Goal: Task Accomplishment & Management: Manage account settings

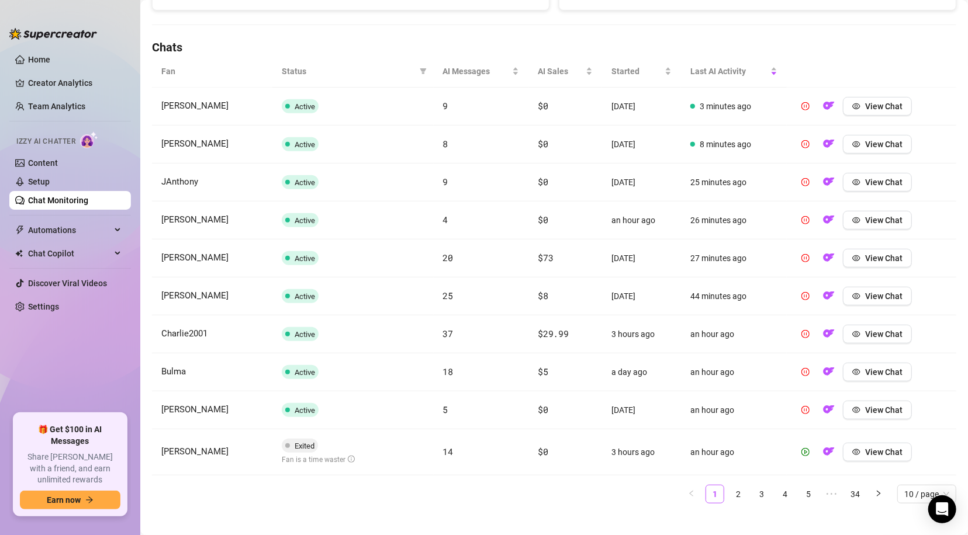
scroll to position [391, 0]
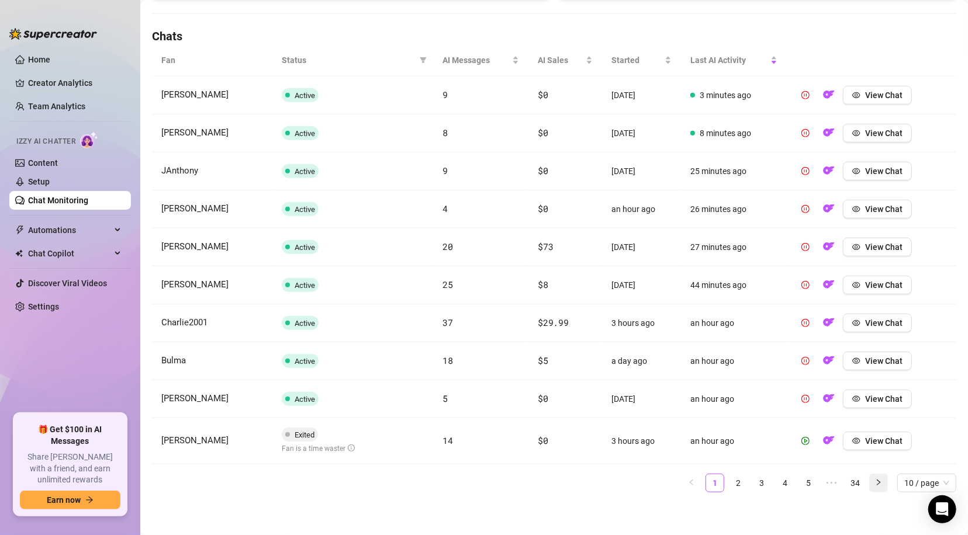
click at [875, 483] on icon "right" at bounding box center [878, 482] width 7 height 7
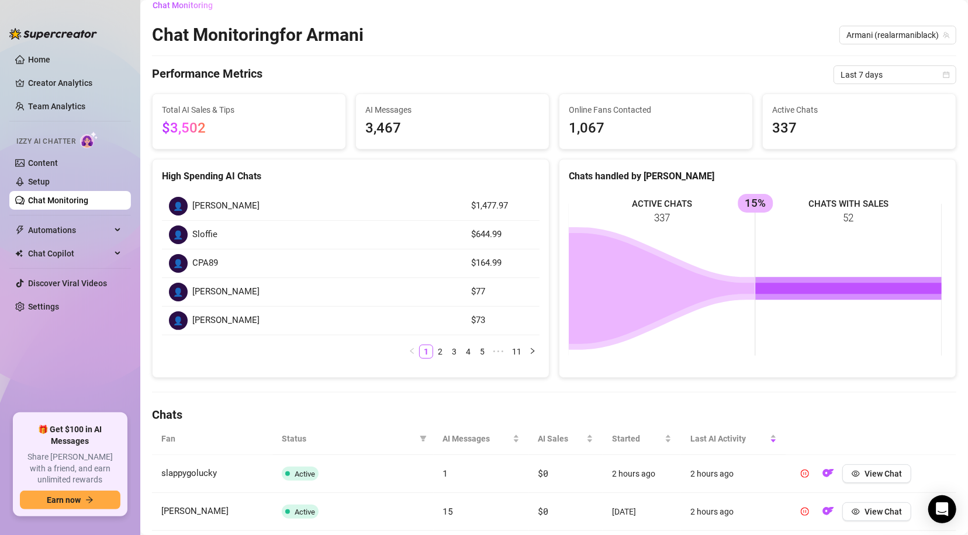
scroll to position [8, 0]
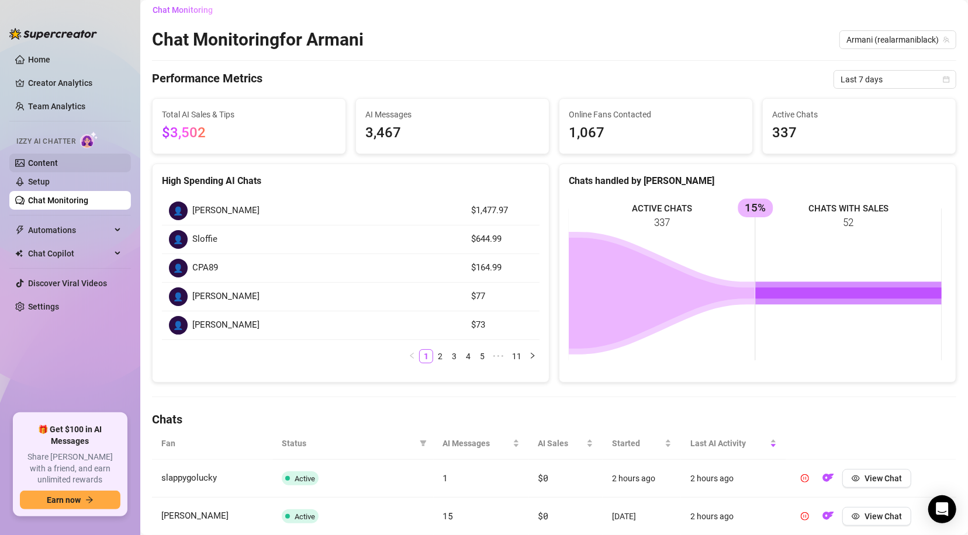
click at [39, 162] on link "Content" at bounding box center [43, 162] width 30 height 9
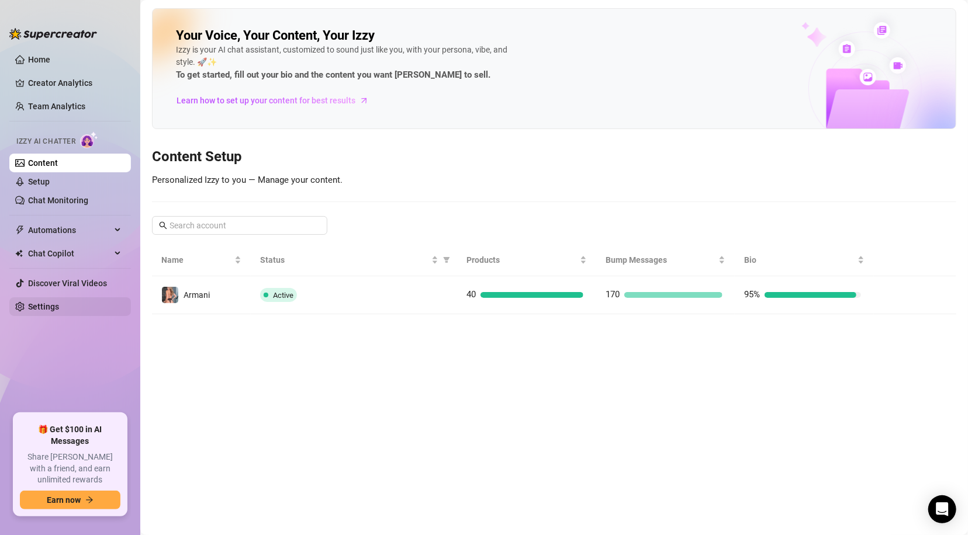
click at [52, 302] on link "Settings" at bounding box center [43, 306] width 31 height 9
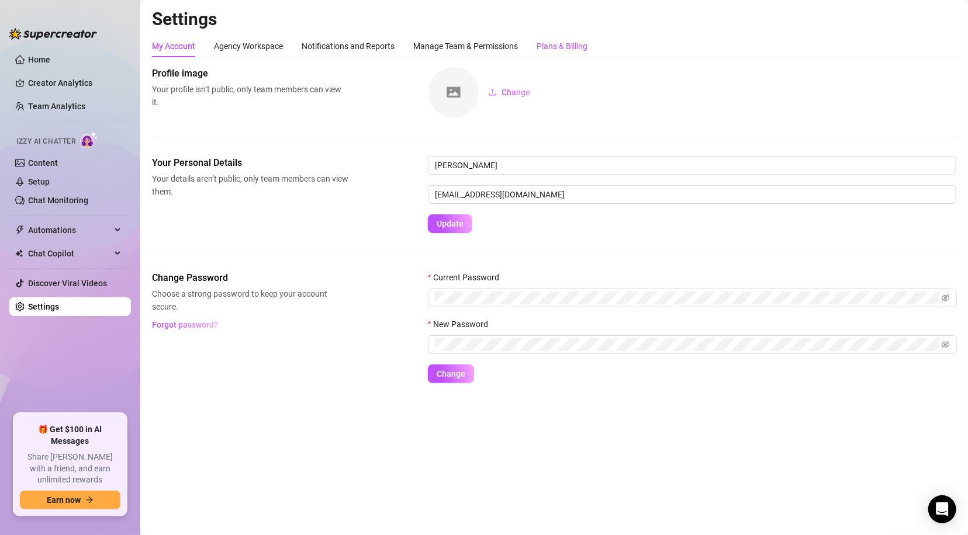
click at [569, 41] on div "Plans & Billing" at bounding box center [561, 46] width 51 height 13
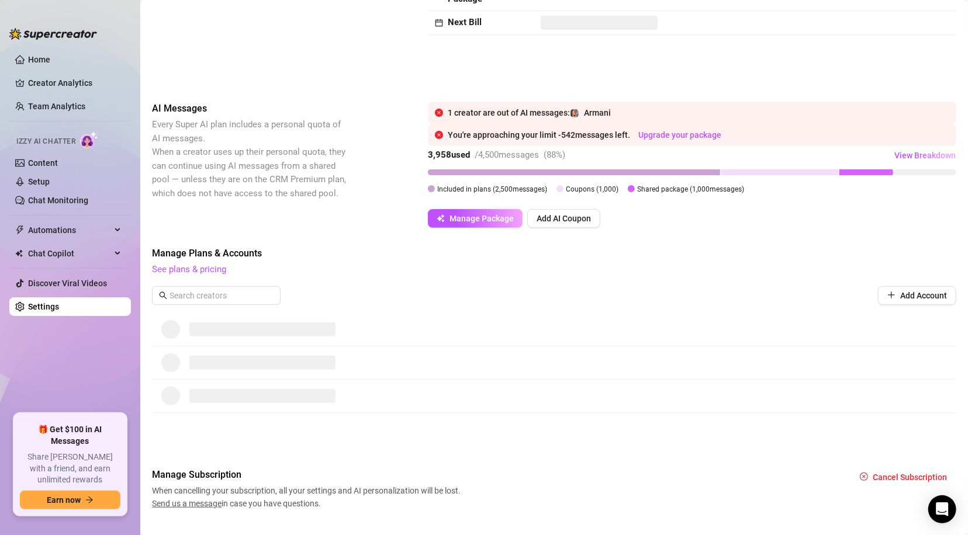
scroll to position [123, 0]
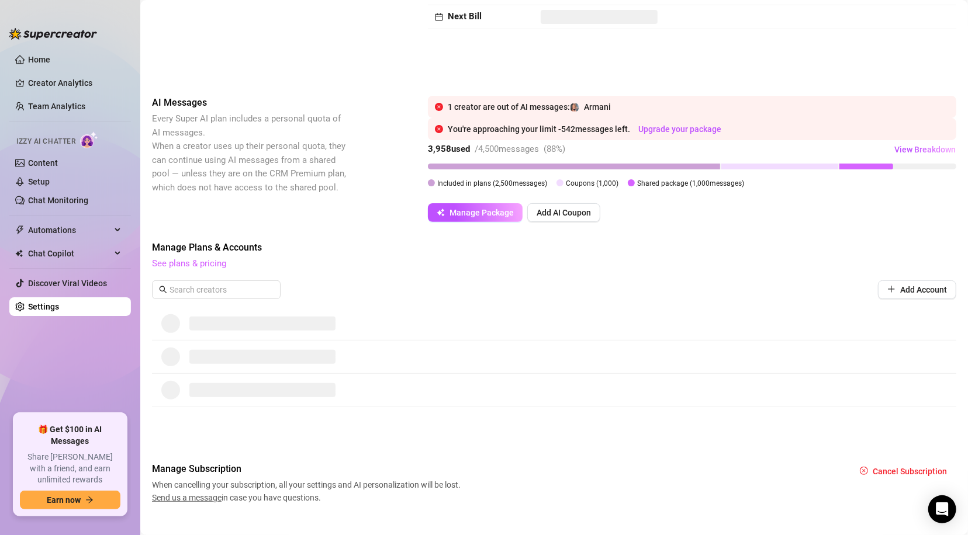
click at [206, 262] on link "See plans & pricing" at bounding box center [189, 263] width 74 height 11
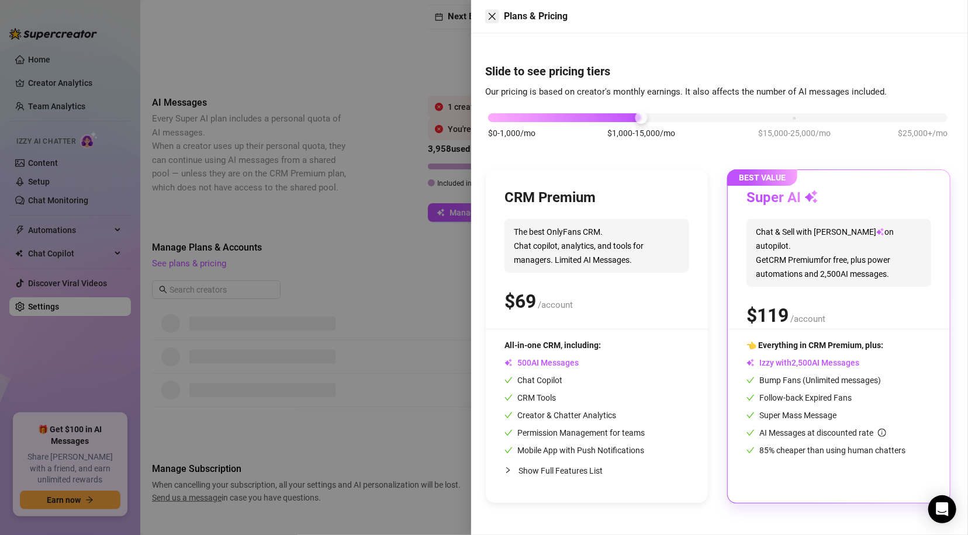
click at [489, 13] on icon "close" at bounding box center [491, 16] width 9 height 9
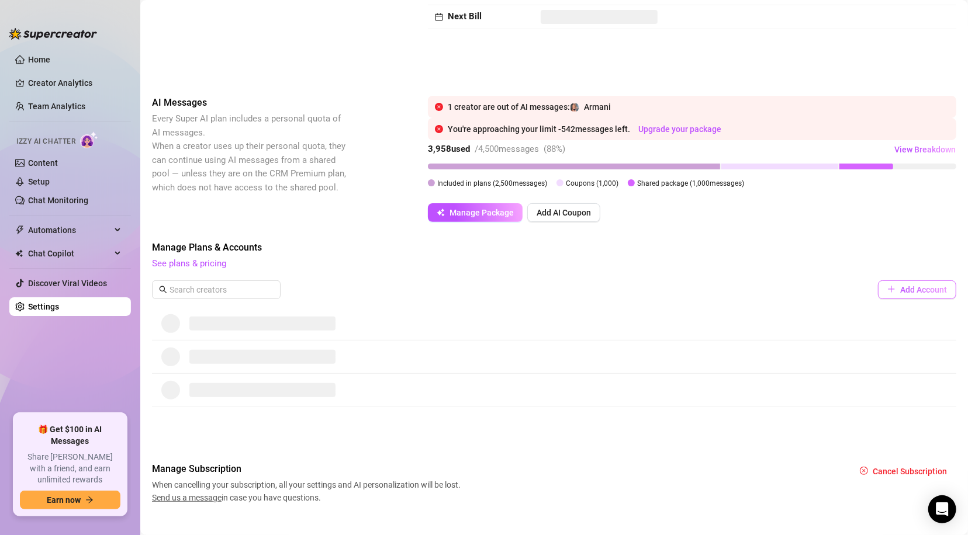
click at [917, 289] on span "Add Account" at bounding box center [923, 289] width 47 height 9
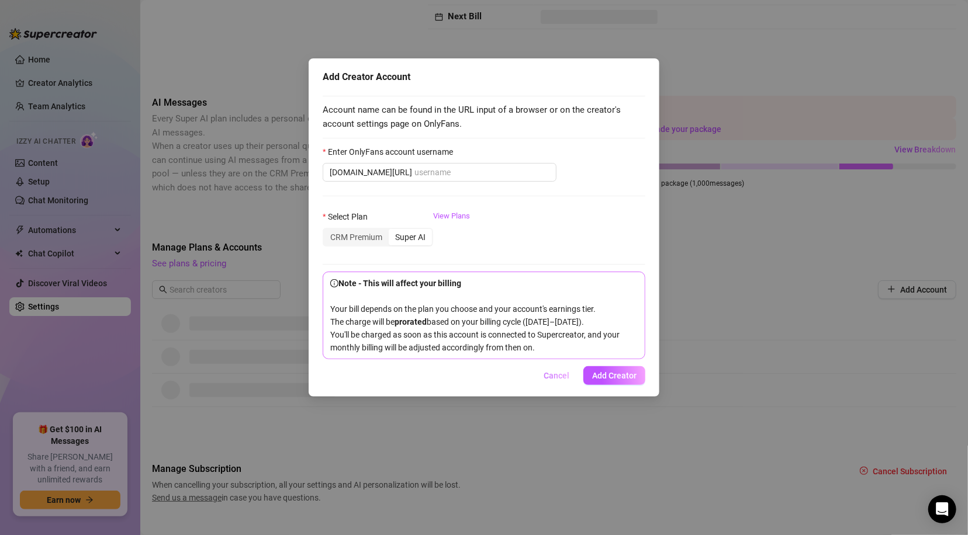
click at [552, 380] on span "Cancel" at bounding box center [556, 375] width 26 height 9
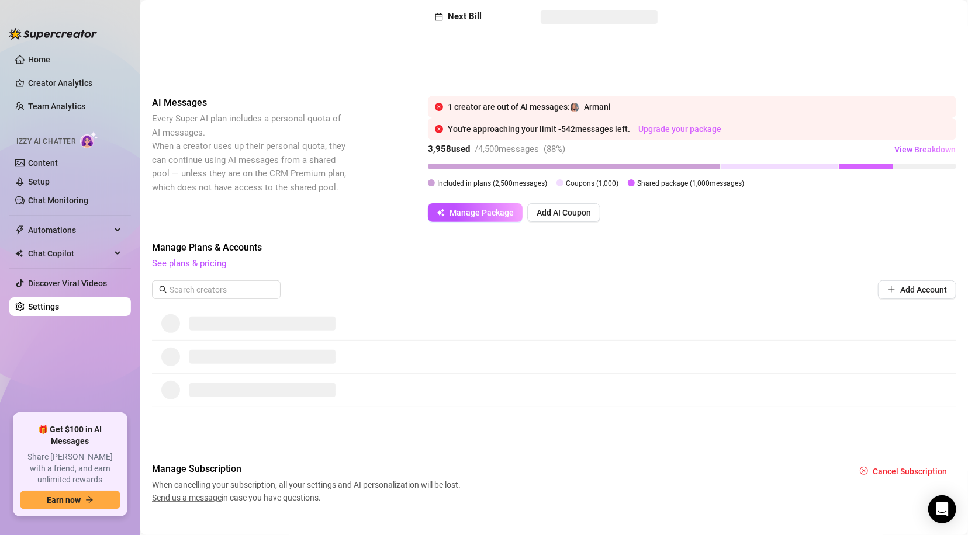
click at [694, 129] on link "Upgrade your package" at bounding box center [679, 128] width 83 height 9
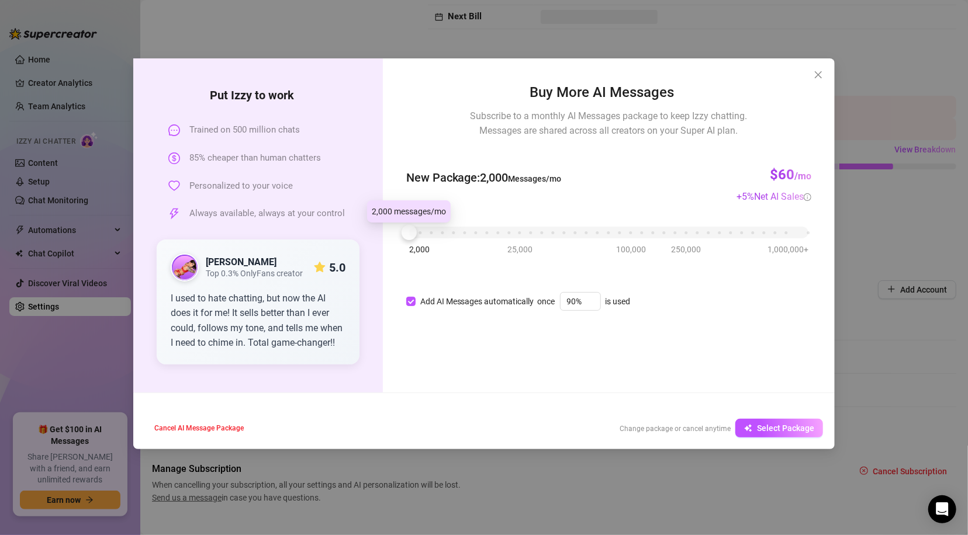
click at [414, 237] on div at bounding box center [408, 232] width 15 height 15
click at [787, 428] on span "Select Package" at bounding box center [785, 428] width 57 height 9
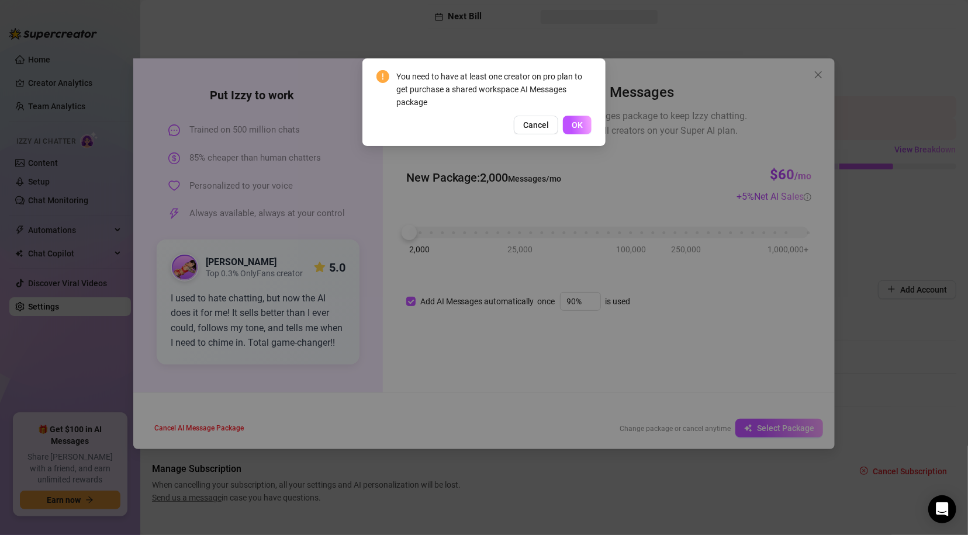
click at [580, 129] on span "OK" at bounding box center [577, 124] width 11 height 9
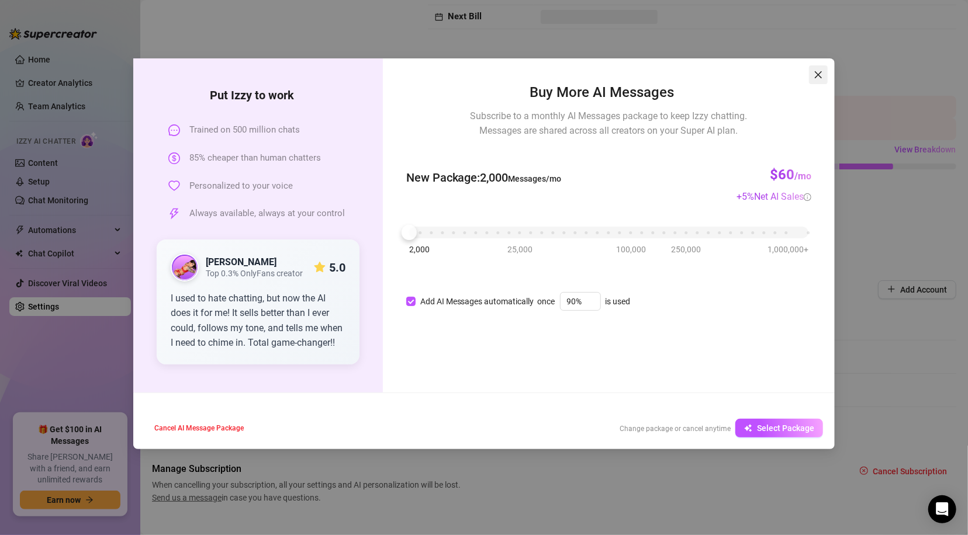
click at [819, 78] on icon "close" at bounding box center [817, 74] width 9 height 9
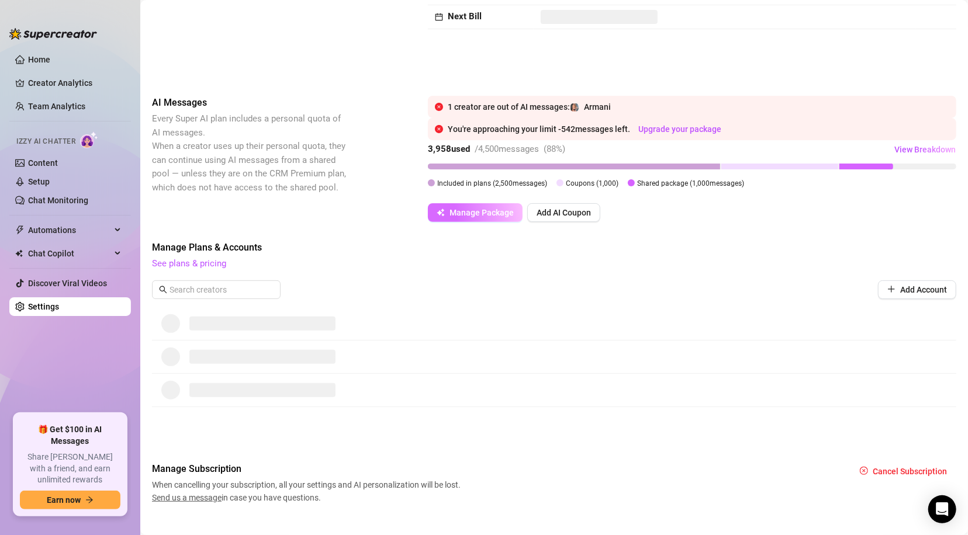
click at [468, 218] on button "Manage Package" at bounding box center [475, 212] width 95 height 19
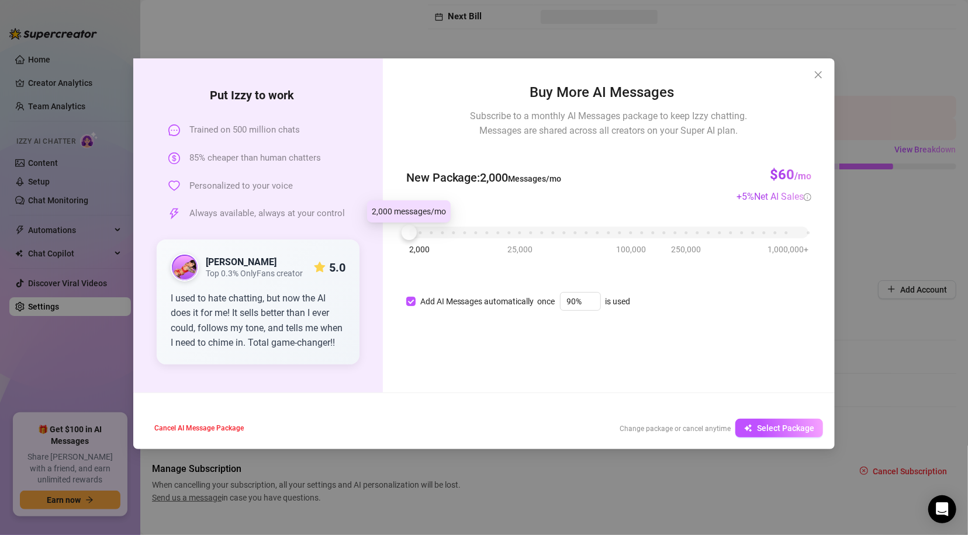
click at [415, 234] on div at bounding box center [408, 232] width 15 height 15
click at [742, 423] on button "Select Package" at bounding box center [779, 428] width 88 height 19
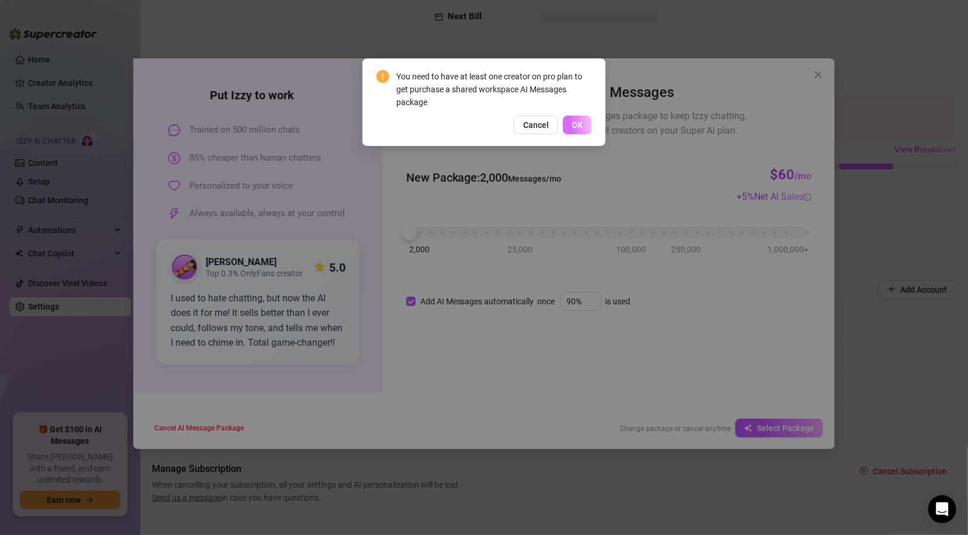
click at [573, 126] on span "OK" at bounding box center [577, 124] width 11 height 9
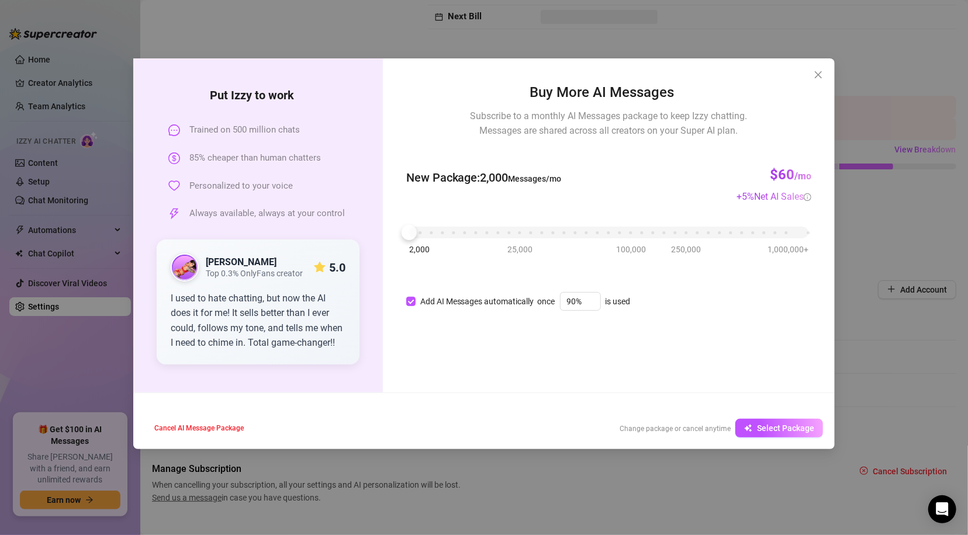
click at [815, 75] on icon "close" at bounding box center [817, 74] width 9 height 9
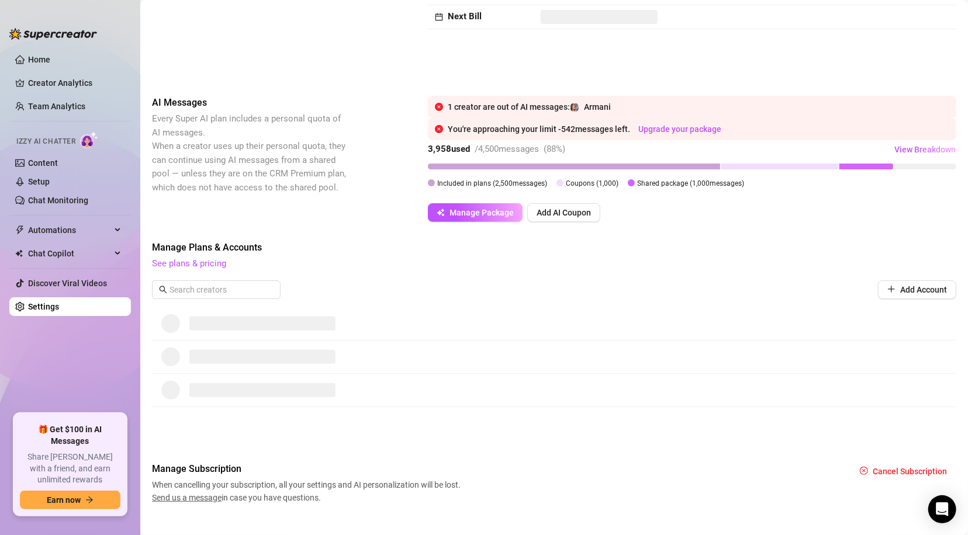
click at [456, 61] on div "Billing Overview Creator Plans AI Message Package Next Bill" at bounding box center [554, 10] width 804 height 133
click at [58, 202] on link "Chat Monitoring" at bounding box center [58, 200] width 60 height 9
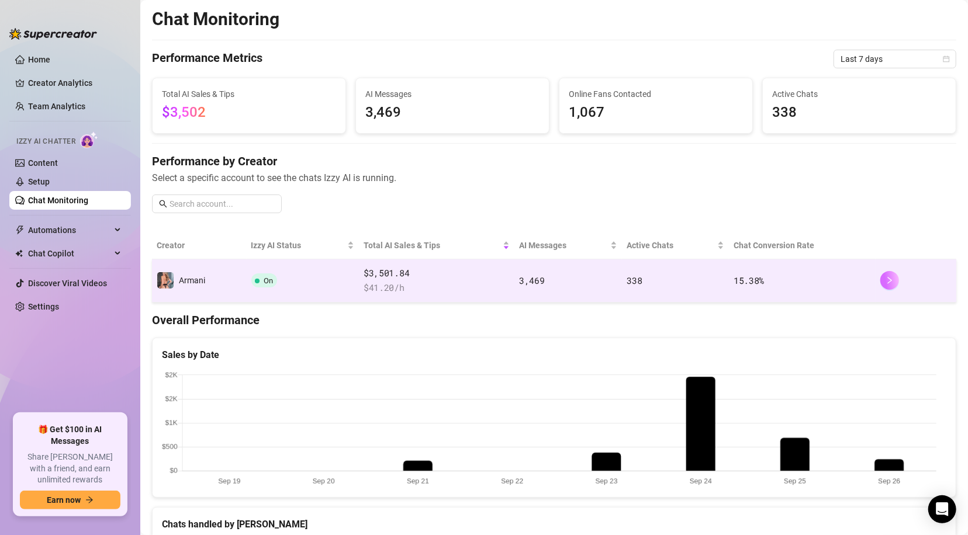
click at [885, 279] on icon "right" at bounding box center [889, 280] width 8 height 8
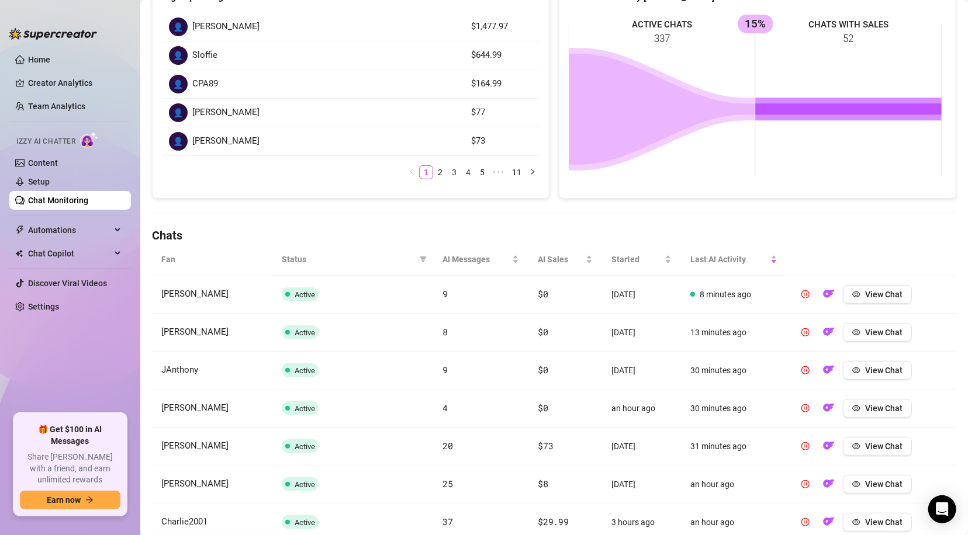
scroll to position [199, 0]
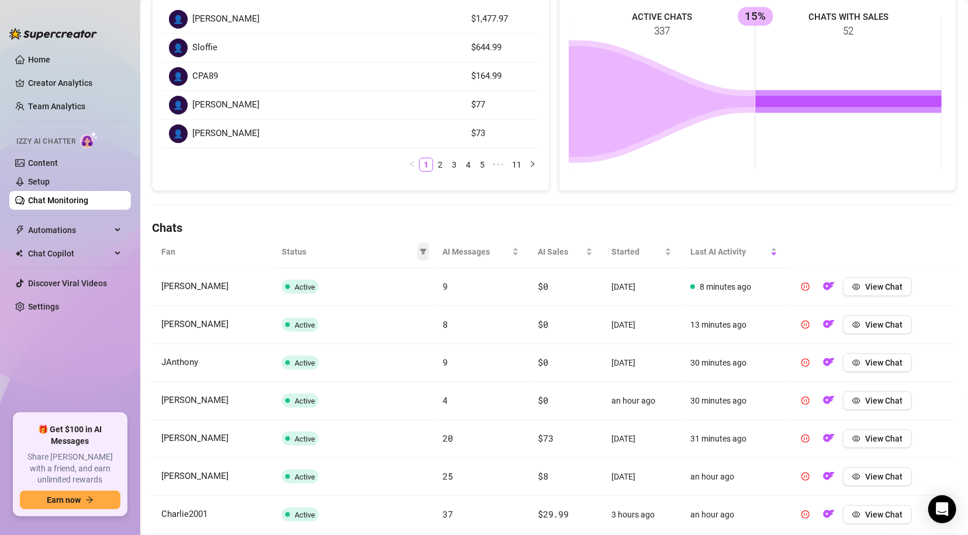
click at [420, 249] on icon "filter" at bounding box center [423, 252] width 6 height 6
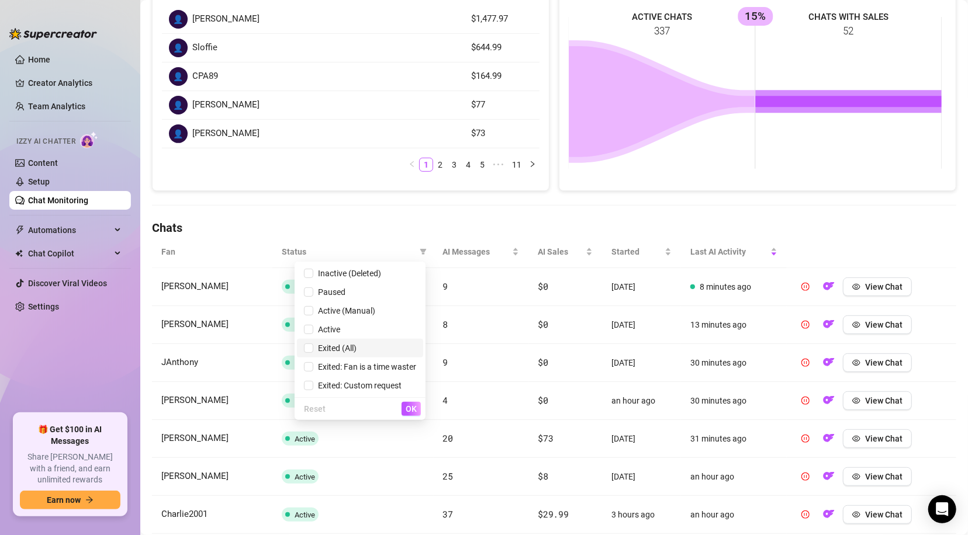
click at [344, 344] on span "Exited (All)" at bounding box center [334, 348] width 43 height 9
checkbox input "true"
click at [410, 414] on span "OK" at bounding box center [411, 408] width 11 height 9
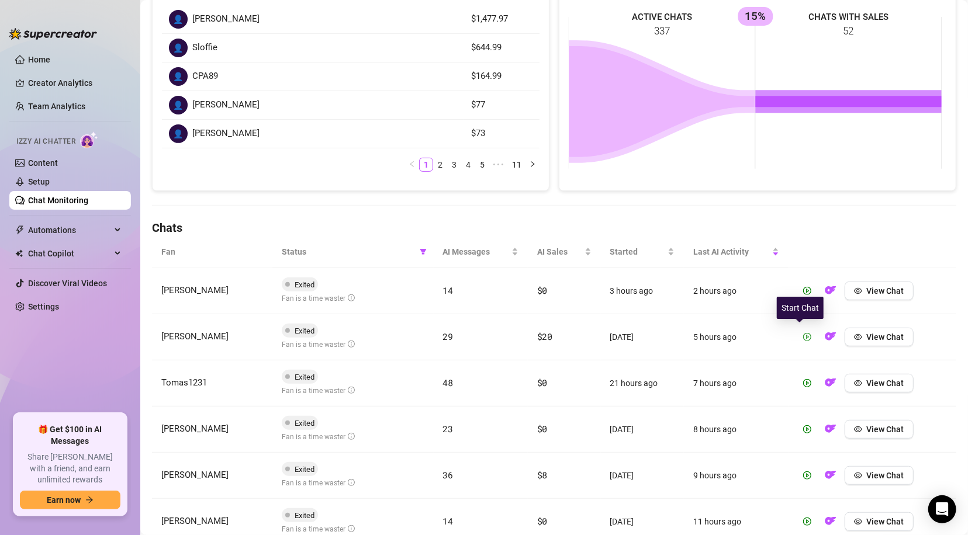
click at [803, 338] on icon "play-circle" at bounding box center [807, 337] width 8 height 8
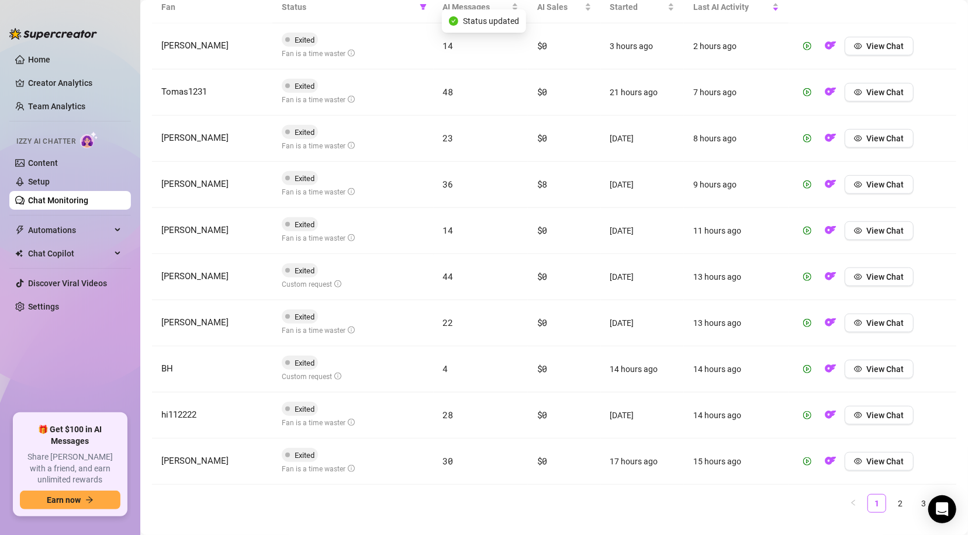
scroll to position [465, 0]
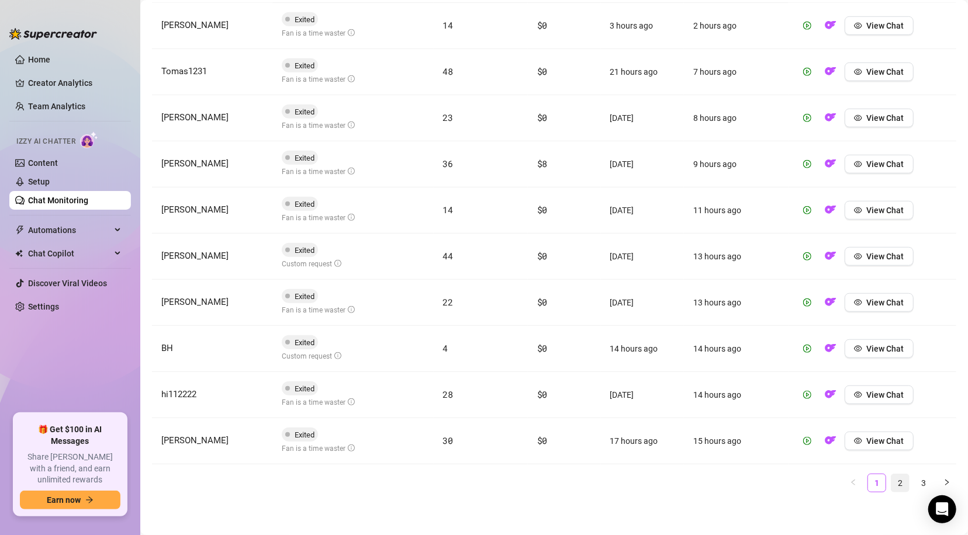
click at [891, 481] on link "2" at bounding box center [900, 484] width 18 height 18
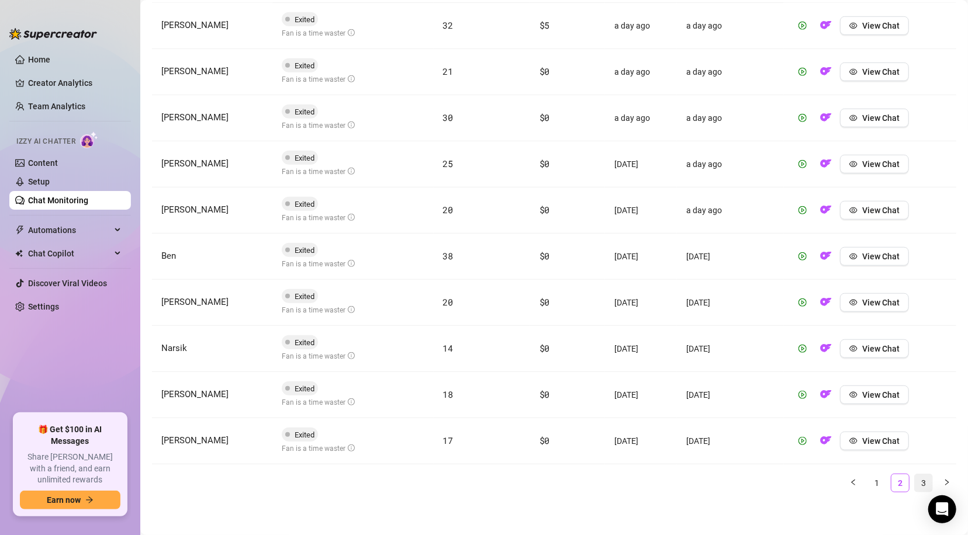
click at [915, 483] on link "3" at bounding box center [924, 484] width 18 height 18
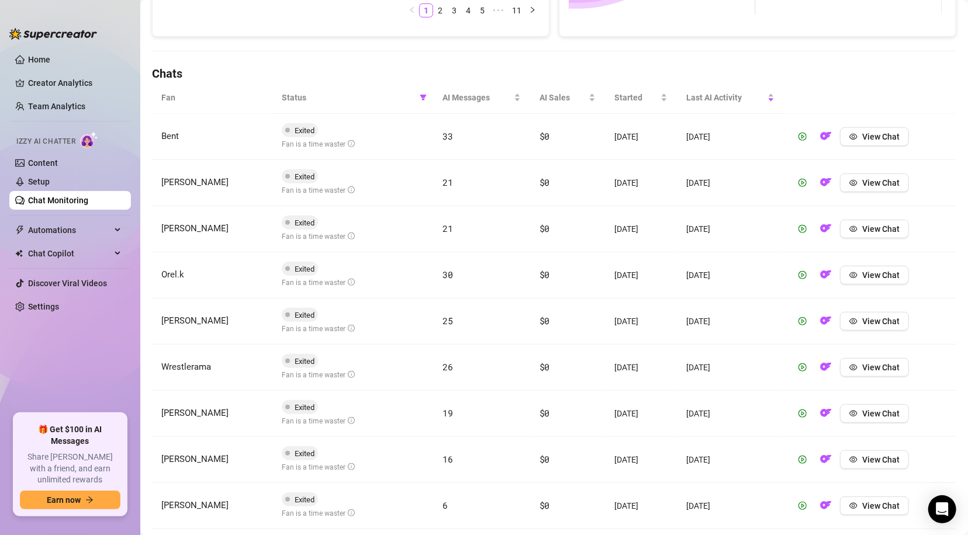
scroll to position [418, 0]
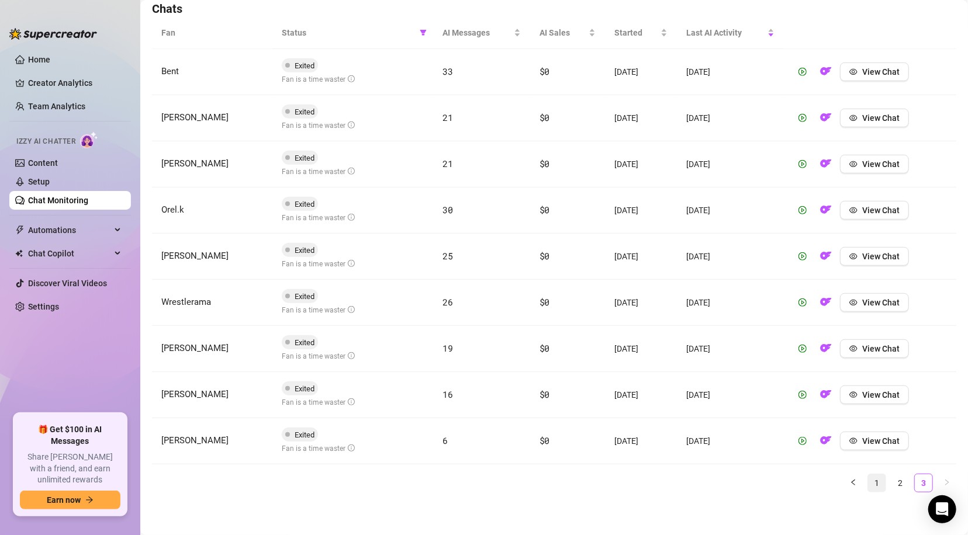
click at [868, 483] on link "1" at bounding box center [877, 484] width 18 height 18
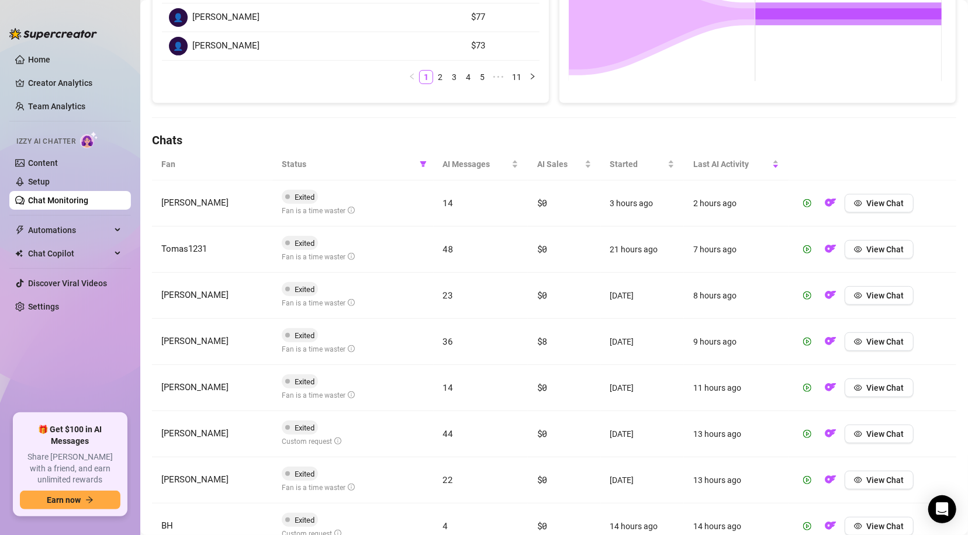
scroll to position [465, 0]
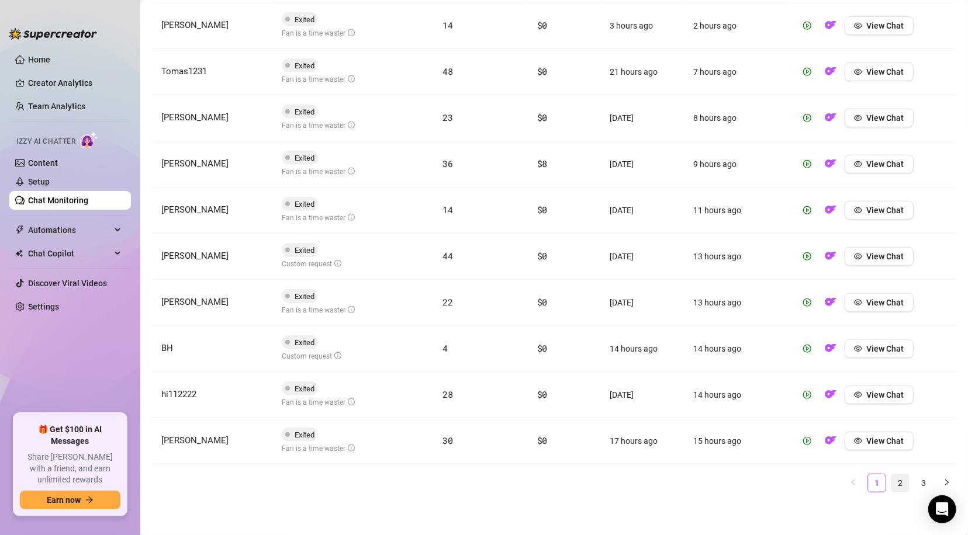
click at [891, 480] on link "2" at bounding box center [900, 484] width 18 height 18
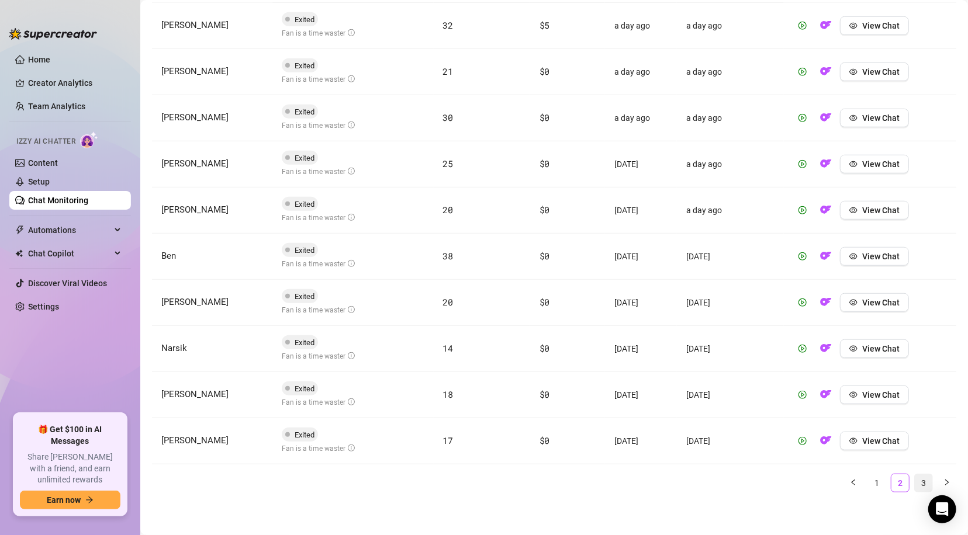
click at [915, 482] on link "3" at bounding box center [924, 484] width 18 height 18
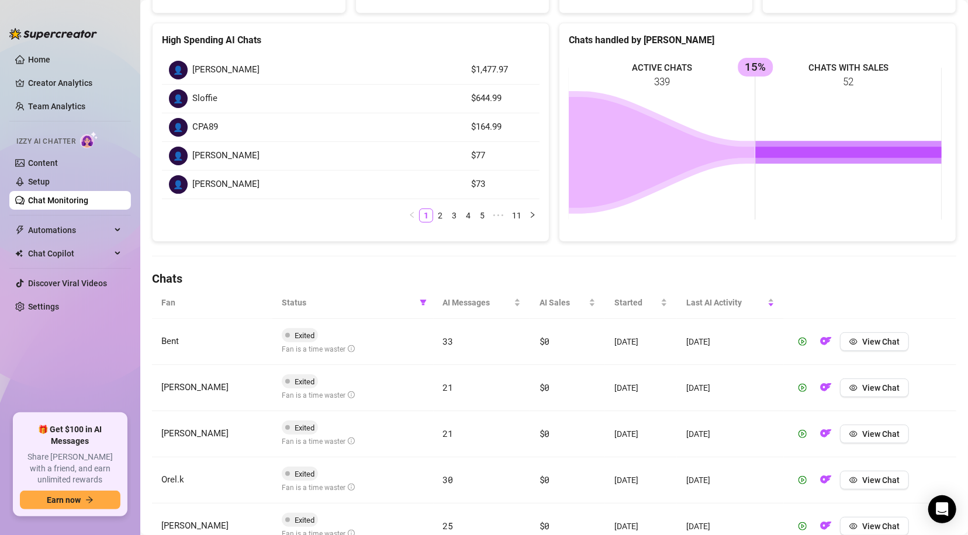
scroll to position [0, 0]
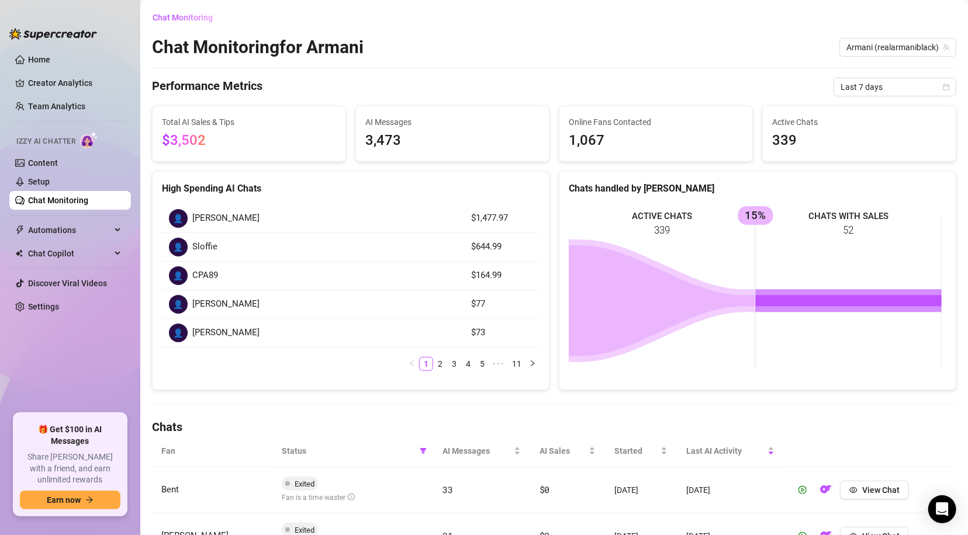
click at [57, 196] on link "Chat Monitoring" at bounding box center [58, 200] width 60 height 9
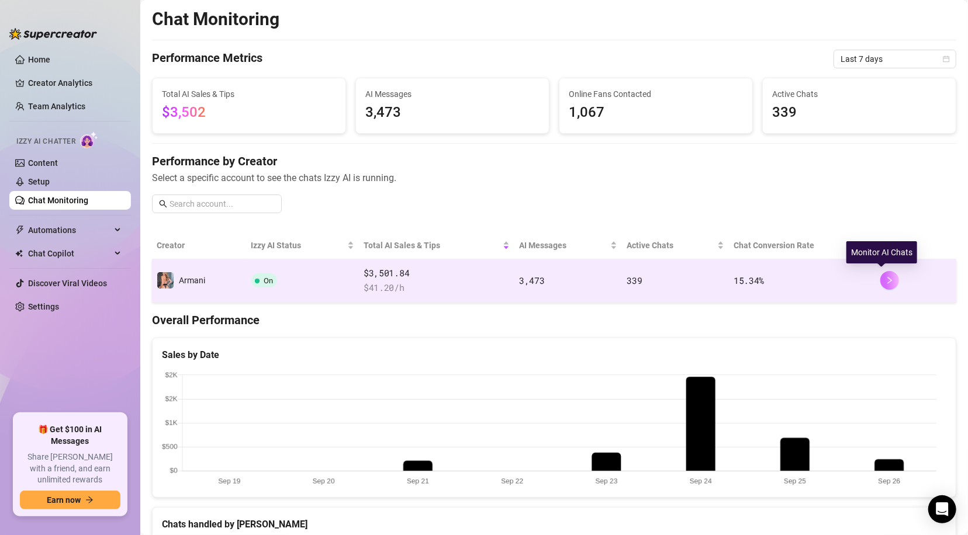
click at [880, 281] on button "button" at bounding box center [889, 280] width 19 height 19
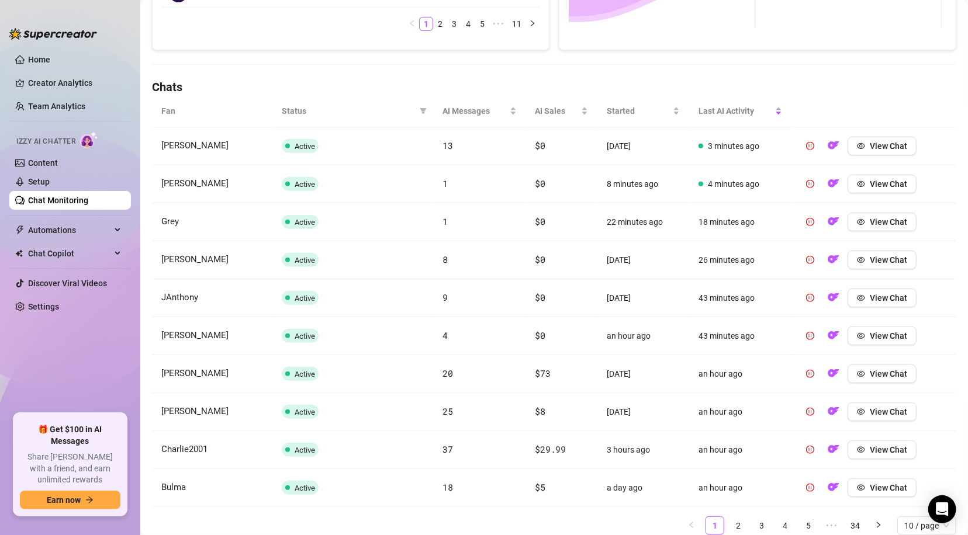
scroll to position [383, 0]
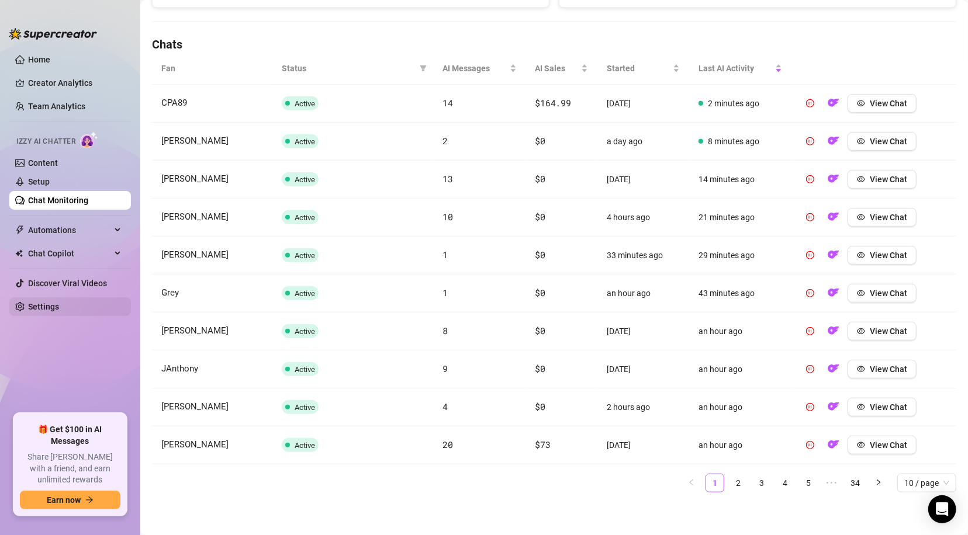
click at [46, 303] on link "Settings" at bounding box center [43, 306] width 31 height 9
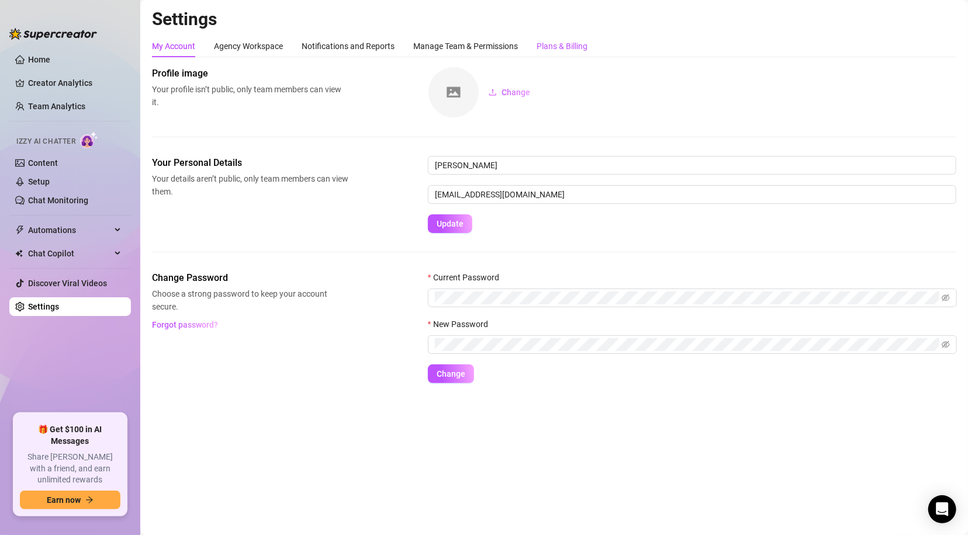
click at [553, 45] on div "Plans & Billing" at bounding box center [561, 46] width 51 height 13
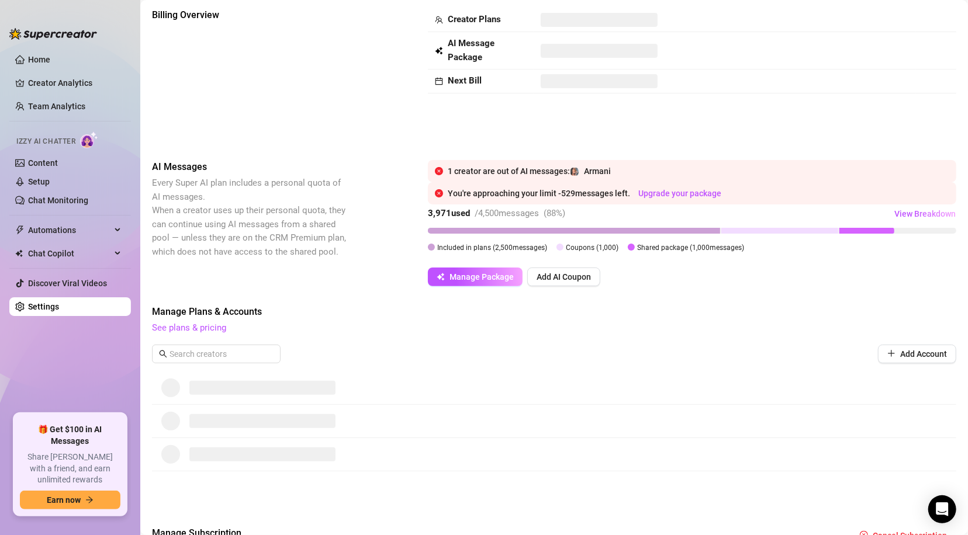
scroll to position [108, 0]
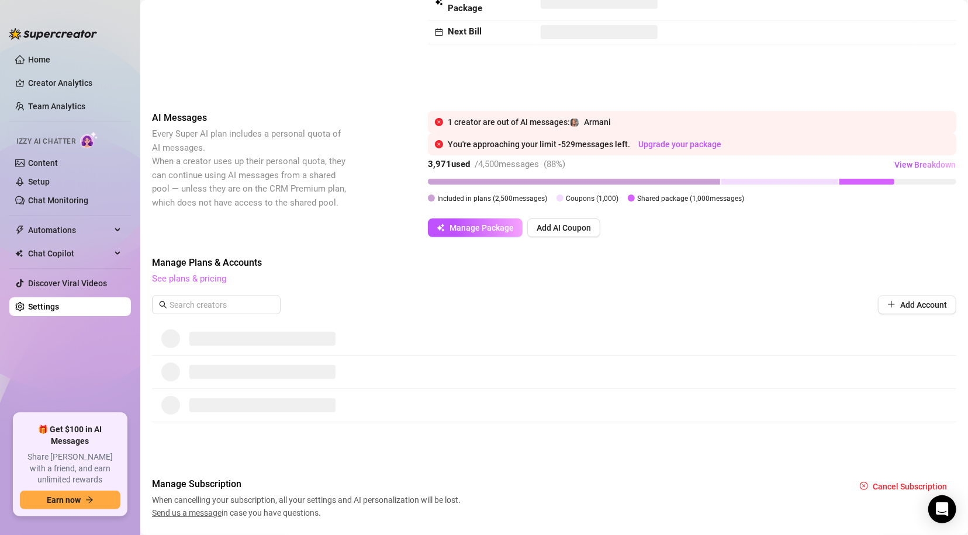
click at [212, 279] on link "See plans & pricing" at bounding box center [189, 278] width 74 height 11
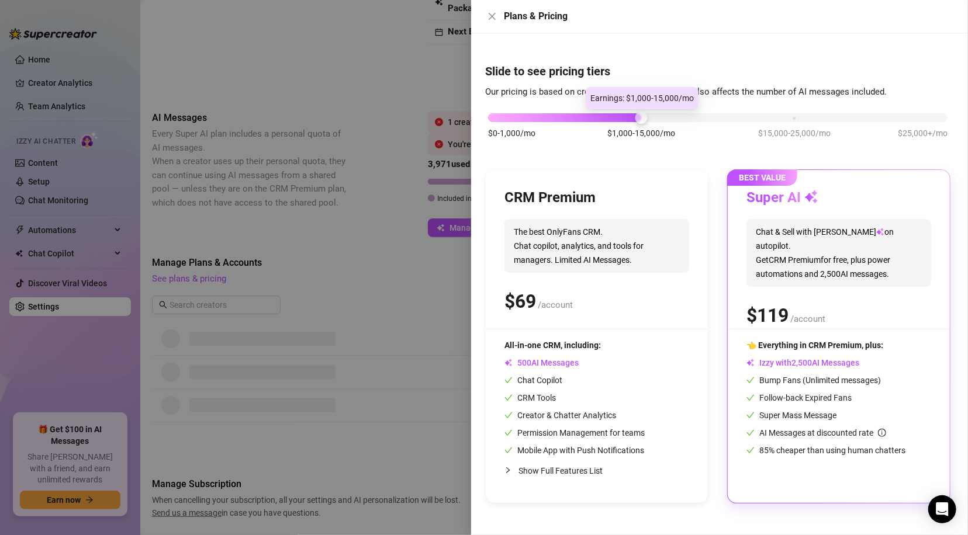
click at [646, 120] on div at bounding box center [641, 118] width 12 height 12
click at [491, 19] on icon "close" at bounding box center [491, 16] width 9 height 9
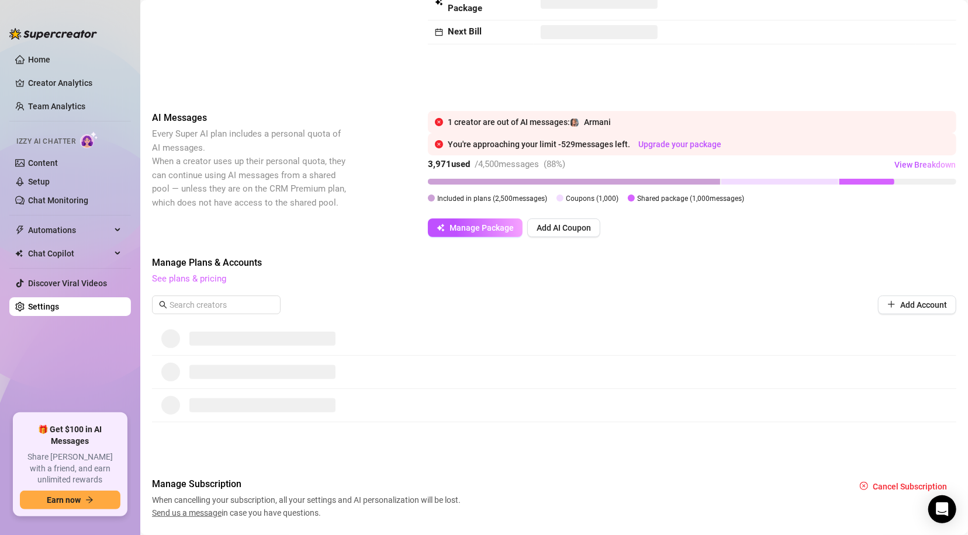
click at [196, 276] on link "See plans & pricing" at bounding box center [189, 278] width 74 height 11
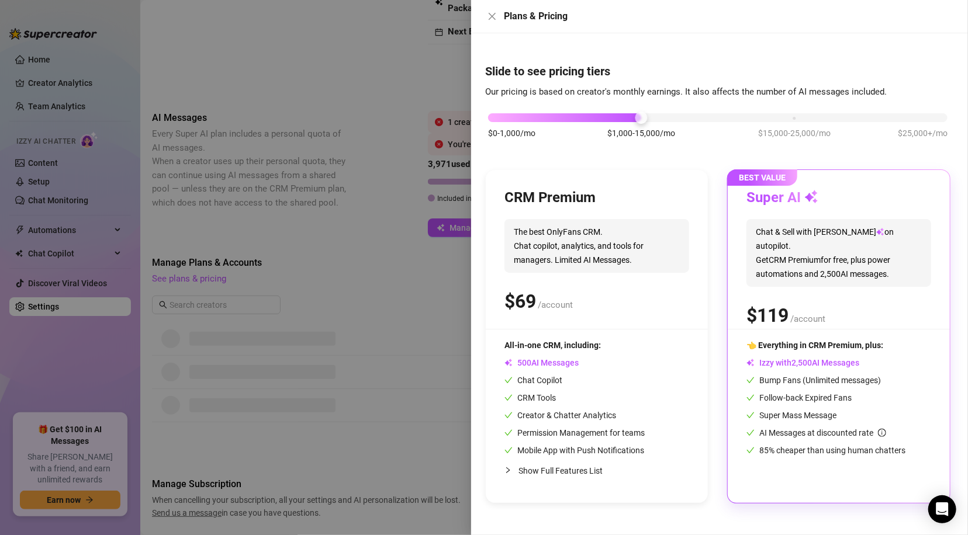
click at [306, 255] on div at bounding box center [484, 267] width 968 height 535
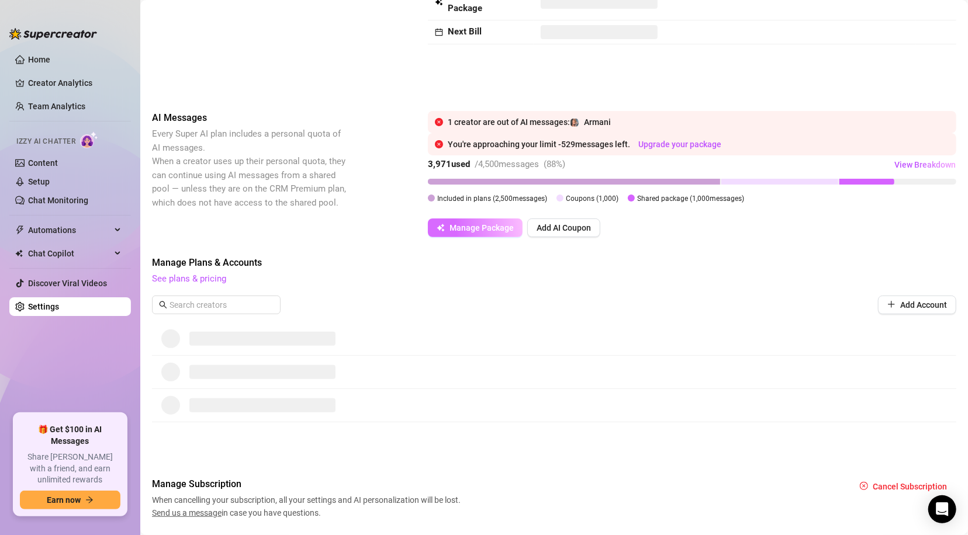
click at [498, 230] on span "Manage Package" at bounding box center [481, 227] width 64 height 9
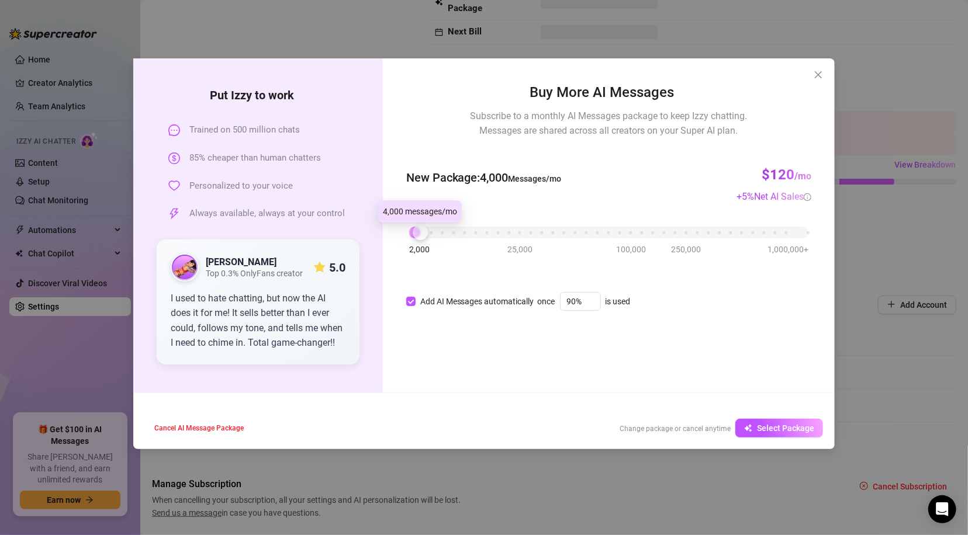
drag, startPoint x: 414, startPoint y: 233, endPoint x: 421, endPoint y: 236, distance: 7.1
click at [421, 236] on div at bounding box center [420, 232] width 15 height 15
drag, startPoint x: 418, startPoint y: 234, endPoint x: 411, endPoint y: 237, distance: 7.4
click at [411, 237] on div at bounding box center [408, 232] width 15 height 15
click at [785, 424] on span "Select Package" at bounding box center [785, 428] width 57 height 9
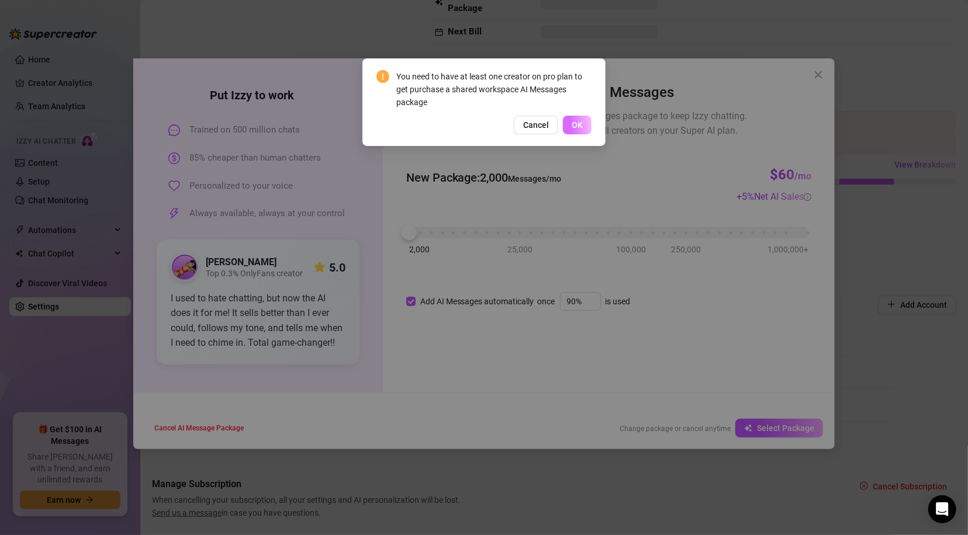
click at [575, 127] on span "OK" at bounding box center [577, 124] width 11 height 9
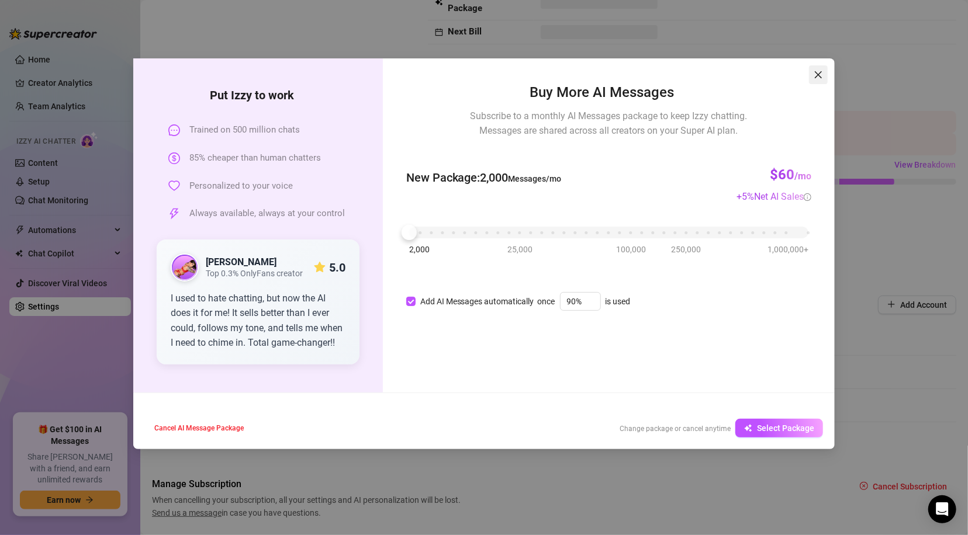
click at [813, 75] on icon "close" at bounding box center [817, 74] width 9 height 9
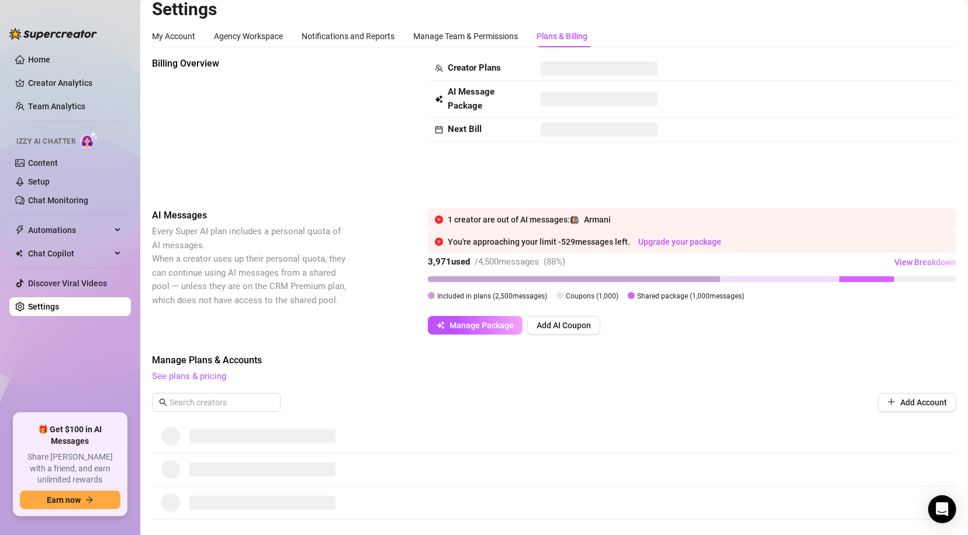
scroll to position [0, 0]
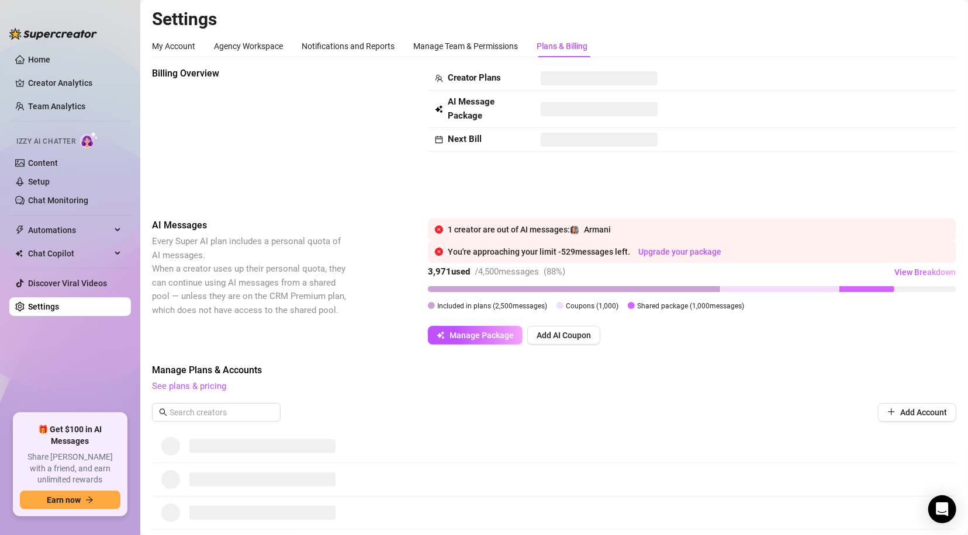
click at [584, 230] on div "Armani" at bounding box center [590, 229] width 41 height 13
click at [588, 206] on div "Armani (@realarmaniblack)" at bounding box center [591, 205] width 109 height 22
click at [452, 230] on div "1 creator are out of AI messages: Armani" at bounding box center [698, 229] width 501 height 13
click at [442, 232] on icon "close-circle" at bounding box center [439, 230] width 8 height 8
click at [68, 81] on link "Creator Analytics" at bounding box center [75, 83] width 94 height 19
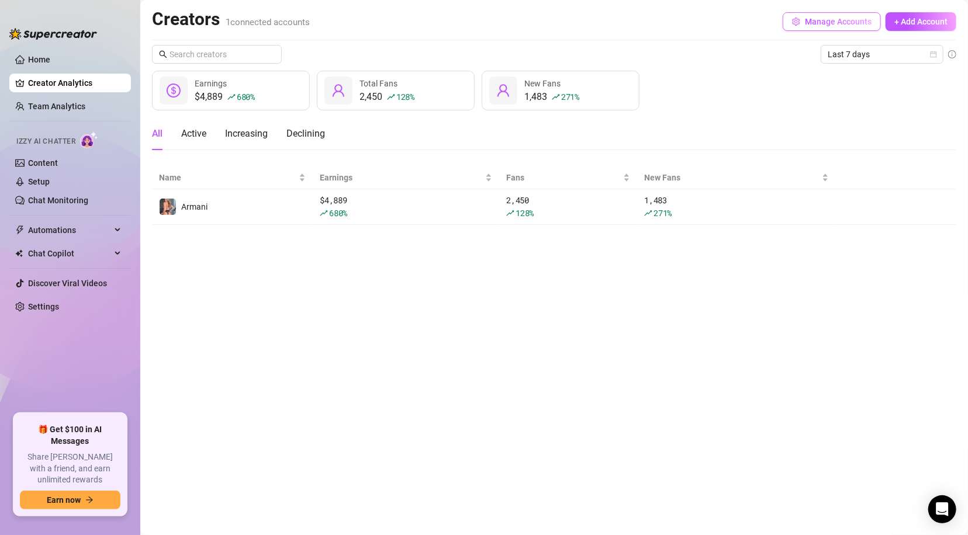
click at [834, 23] on span "Manage Accounts" at bounding box center [838, 21] width 67 height 9
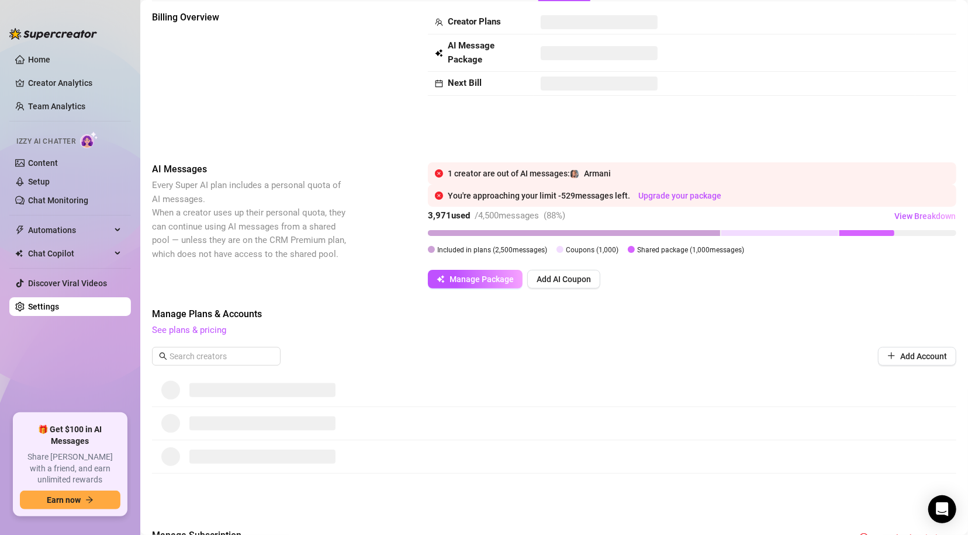
scroll to position [87, 0]
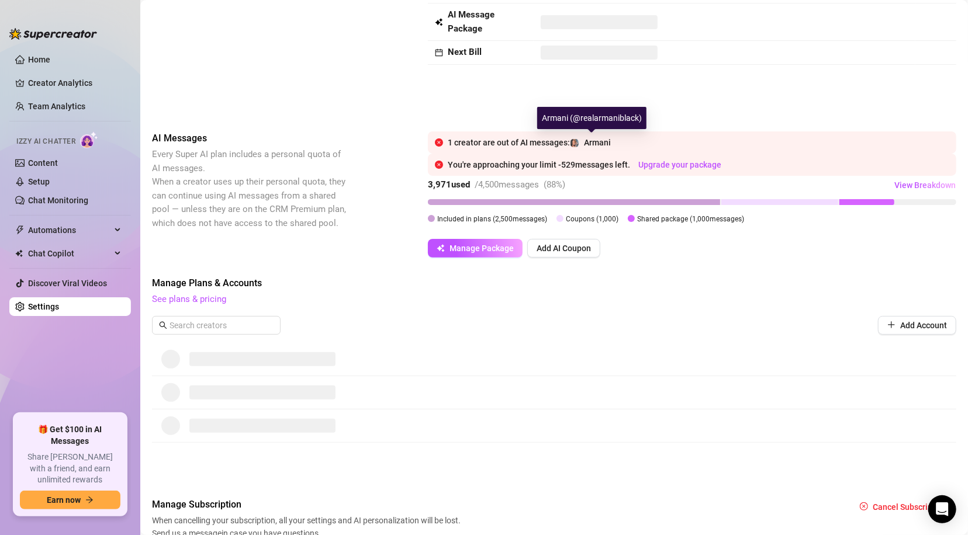
click at [583, 150] on div "1 creator are out of AI messages: Armani" at bounding box center [692, 142] width 528 height 22
click at [684, 162] on link "Upgrade your package" at bounding box center [679, 164] width 83 height 9
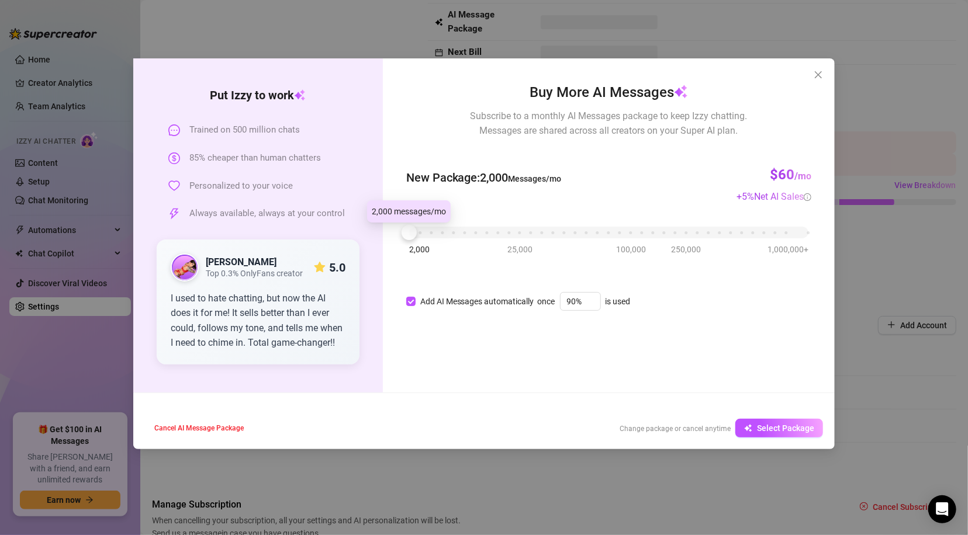
click at [413, 236] on div at bounding box center [408, 232] width 15 height 15
click at [777, 430] on span "Select Package" at bounding box center [785, 428] width 57 height 9
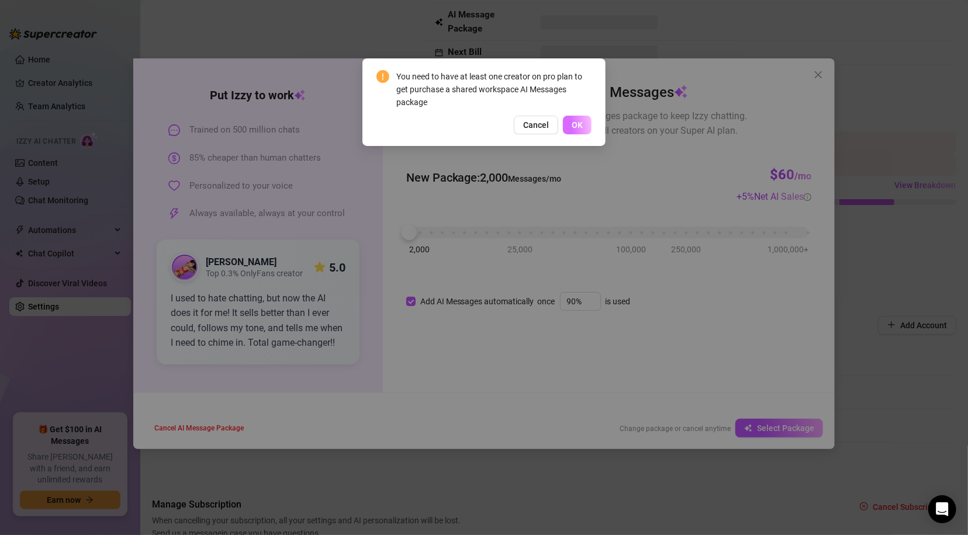
click at [588, 127] on button "OK" at bounding box center [577, 125] width 29 height 19
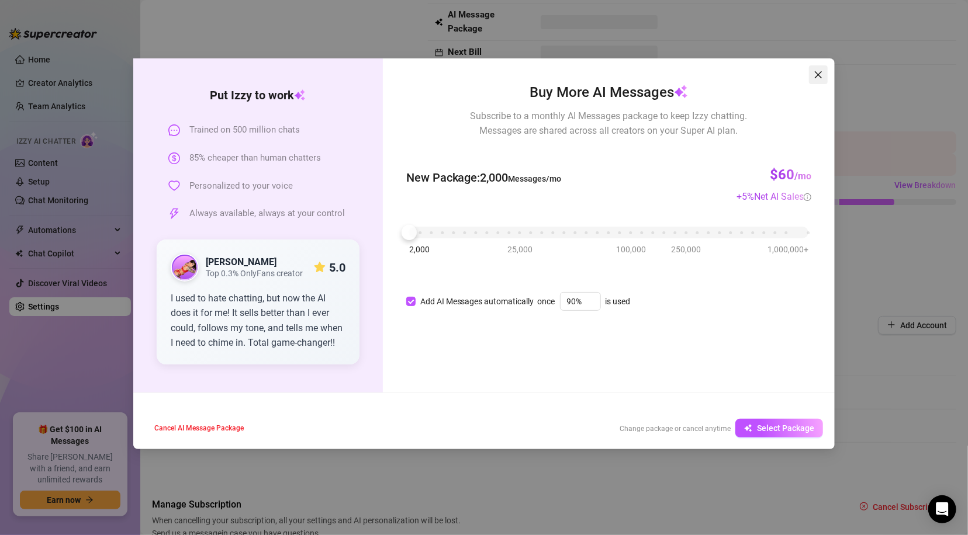
click at [817, 74] on icon "close" at bounding box center [818, 74] width 7 height 7
